Goal: Navigation & Orientation: Find specific page/section

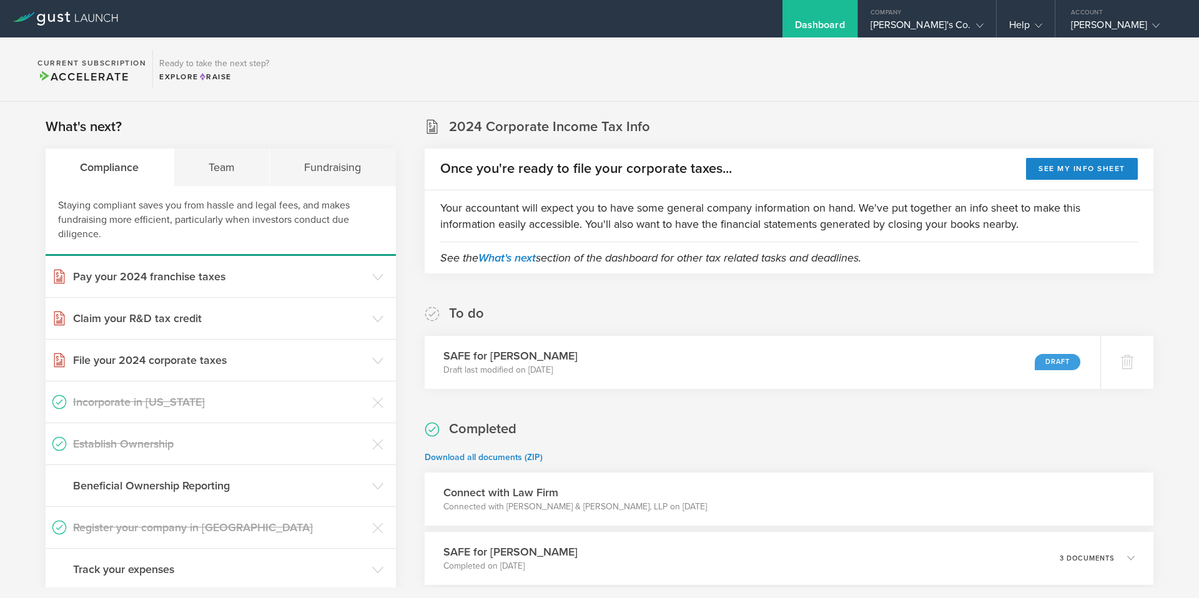
click at [65, 20] on icon at bounding box center [65, 19] width 106 height 14
click at [967, 24] on div "[PERSON_NAME]'s Co." at bounding box center [926, 28] width 113 height 19
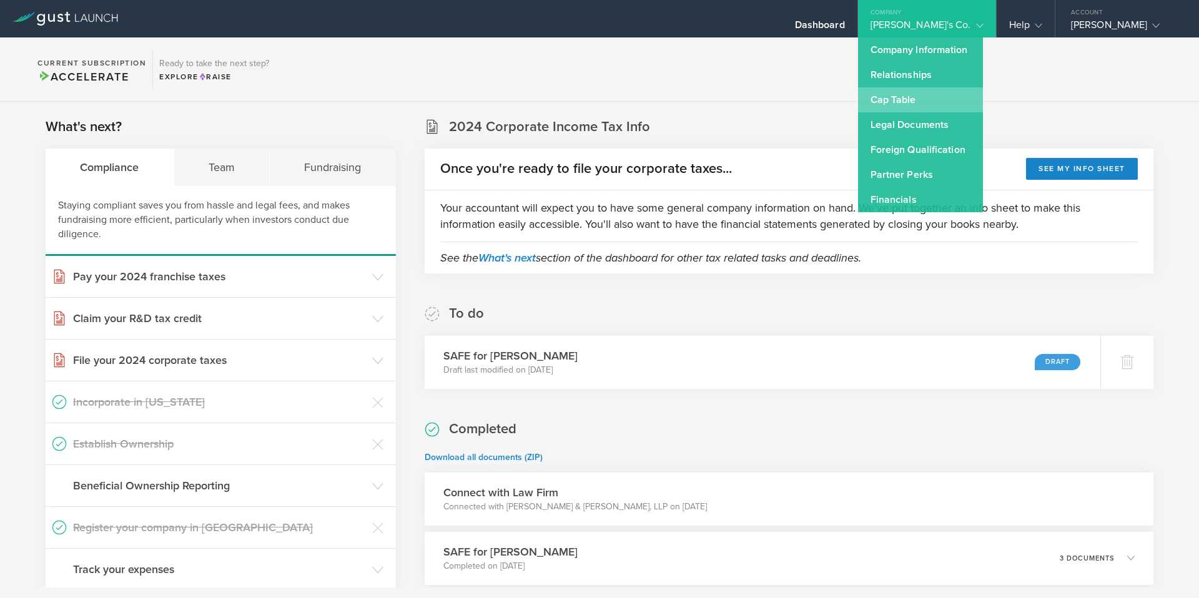
click at [946, 104] on link "Cap Table" at bounding box center [920, 99] width 125 height 25
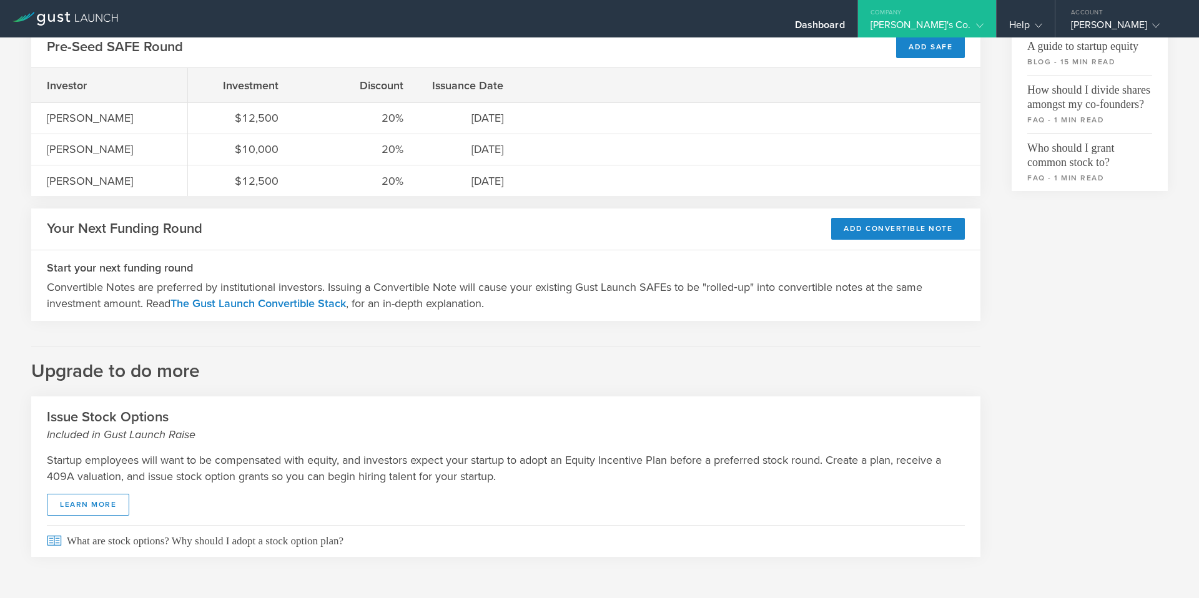
scroll to position [451, 0]
click at [106, 505] on link "learn more" at bounding box center [88, 502] width 82 height 22
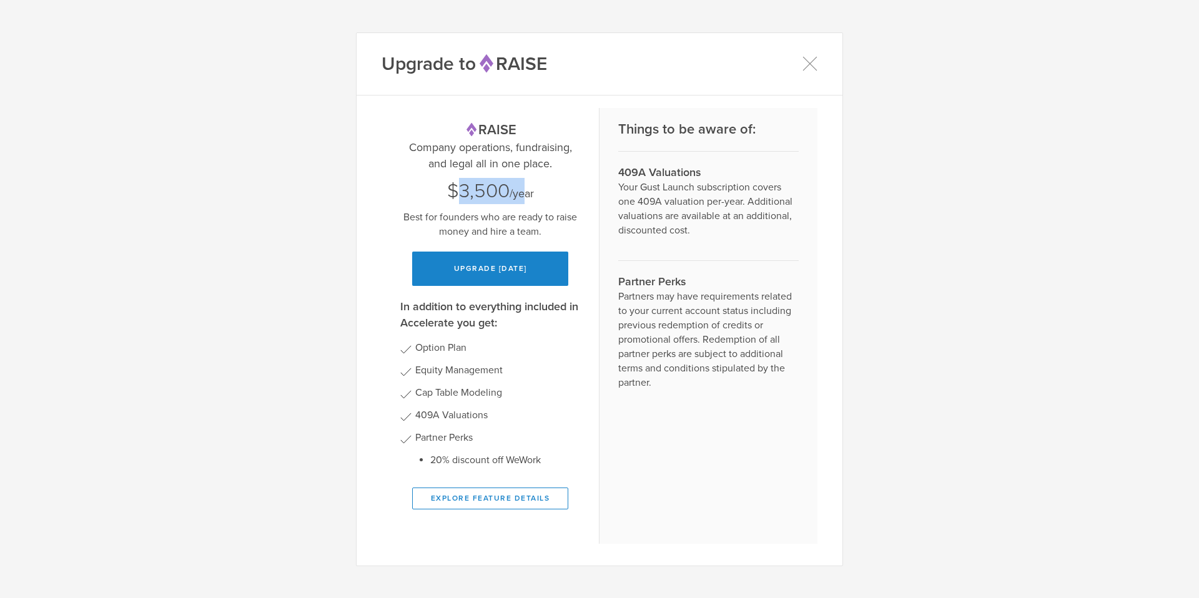
drag, startPoint x: 455, startPoint y: 185, endPoint x: 579, endPoint y: 209, distance: 125.8
click at [579, 209] on div "Raise Company operations, fundraising, and legal all in one place. $3,500 /year…" at bounding box center [490, 203] width 180 height 165
